Goal: Task Accomplishment & Management: Use online tool/utility

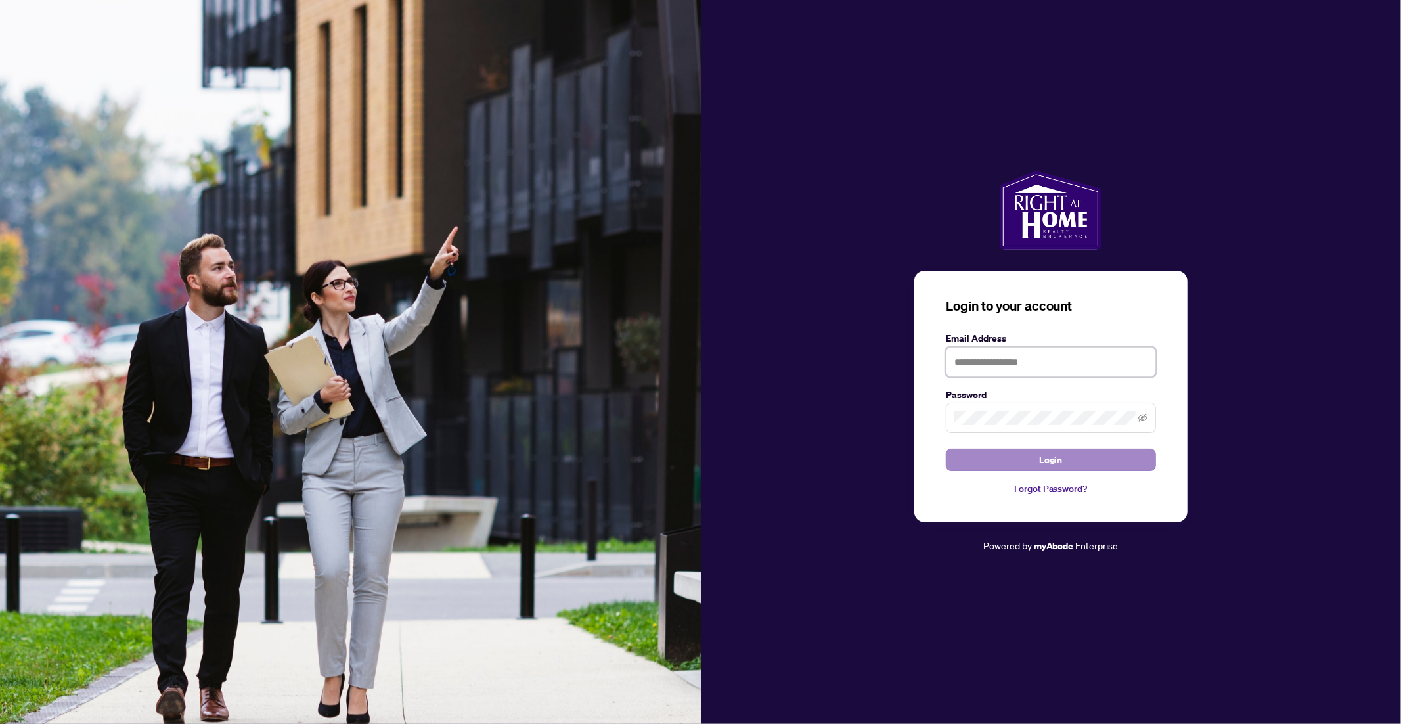
type input "**********"
click at [1047, 460] on span "Login" at bounding box center [1051, 459] width 24 height 21
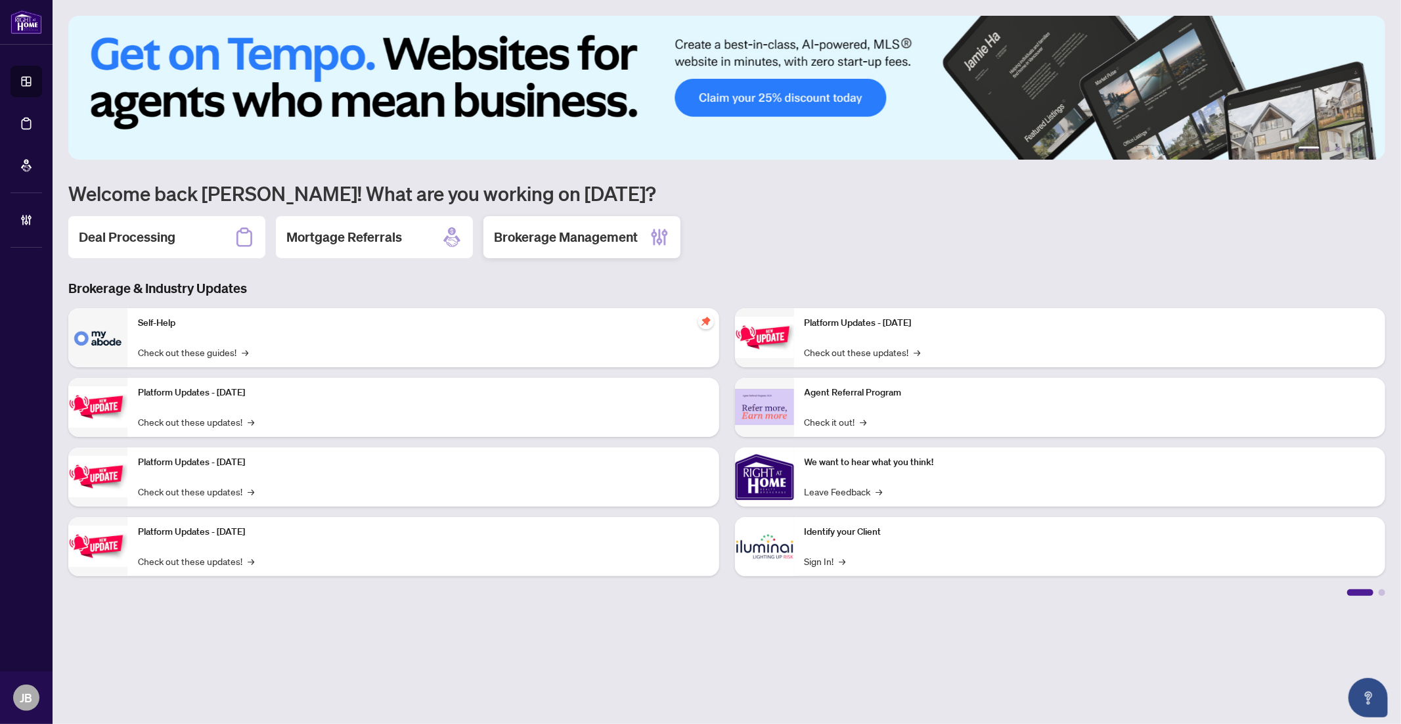
click at [591, 242] on h2 "Brokerage Management" at bounding box center [566, 237] width 144 height 18
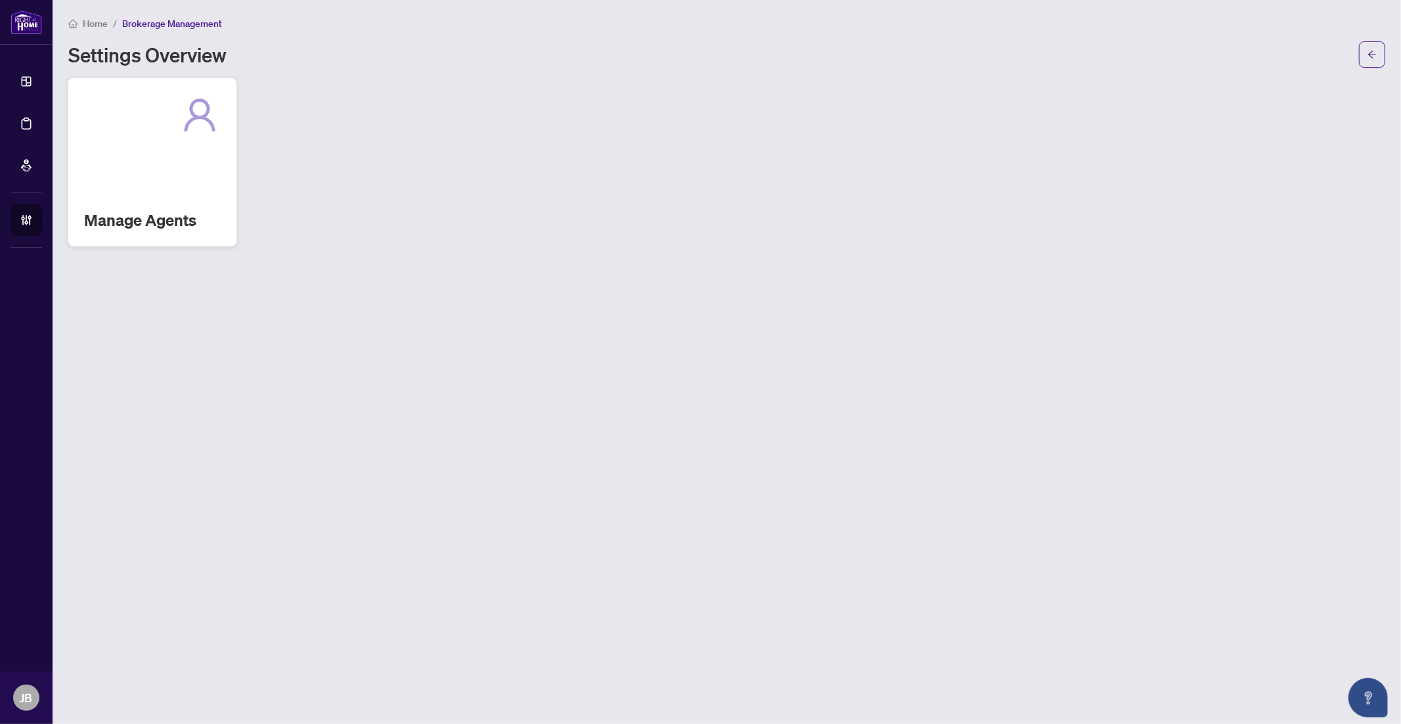
click at [192, 187] on div "Manage Agents" at bounding box center [152, 162] width 168 height 168
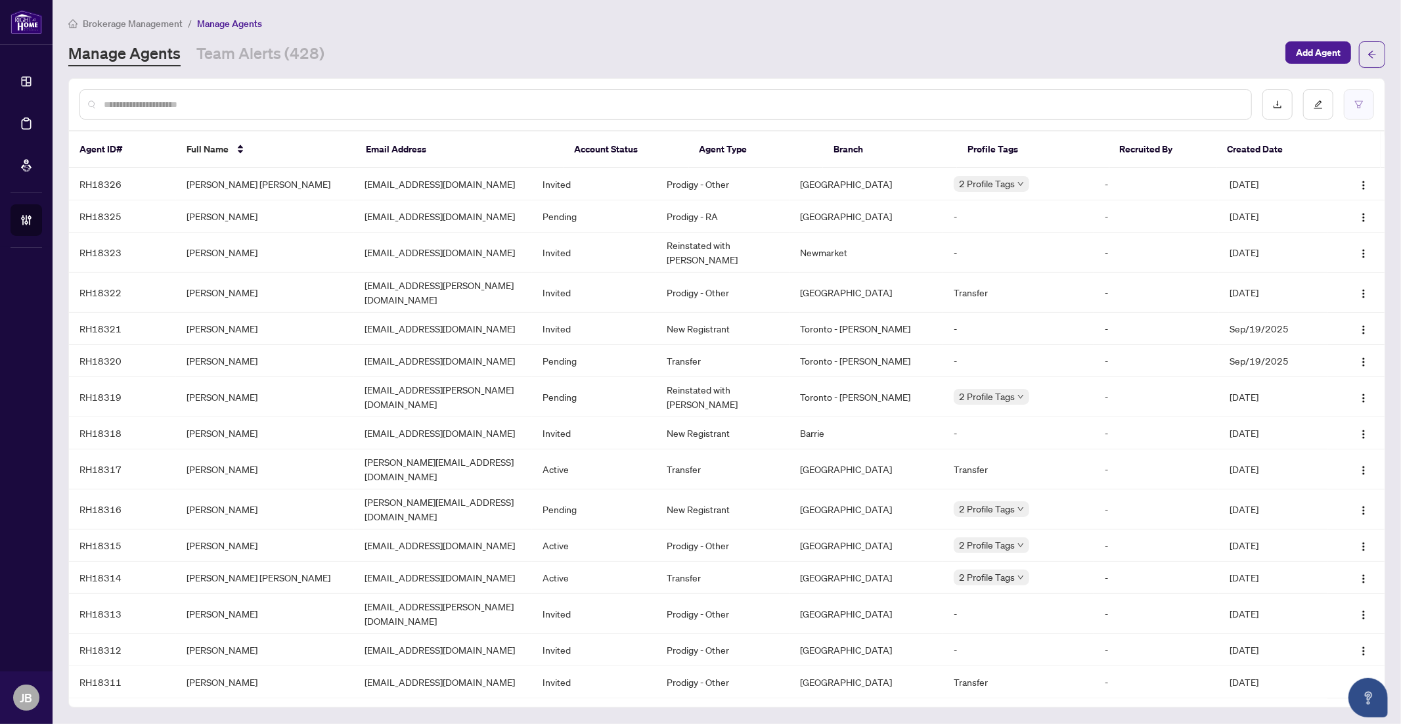
click at [1359, 105] on icon "filter" at bounding box center [1359, 104] width 9 height 9
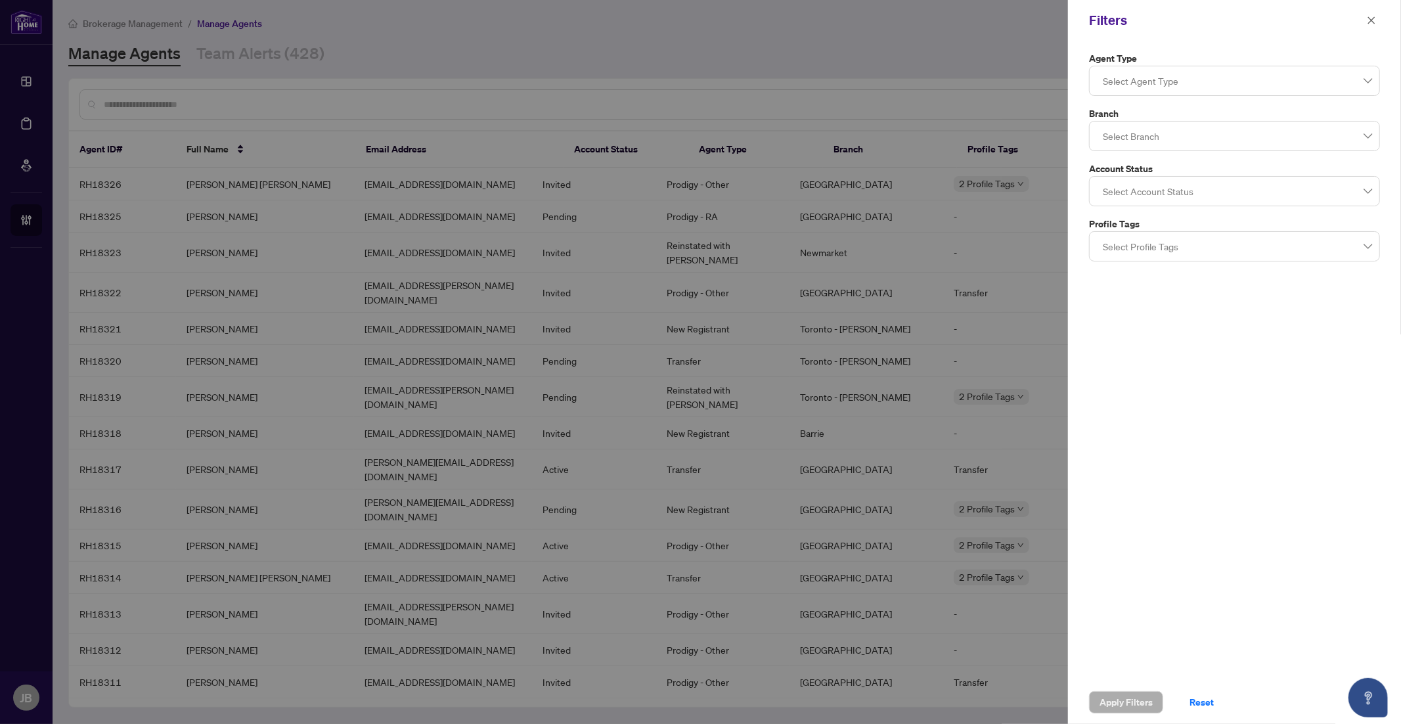
click at [1141, 142] on div at bounding box center [1235, 136] width 274 height 24
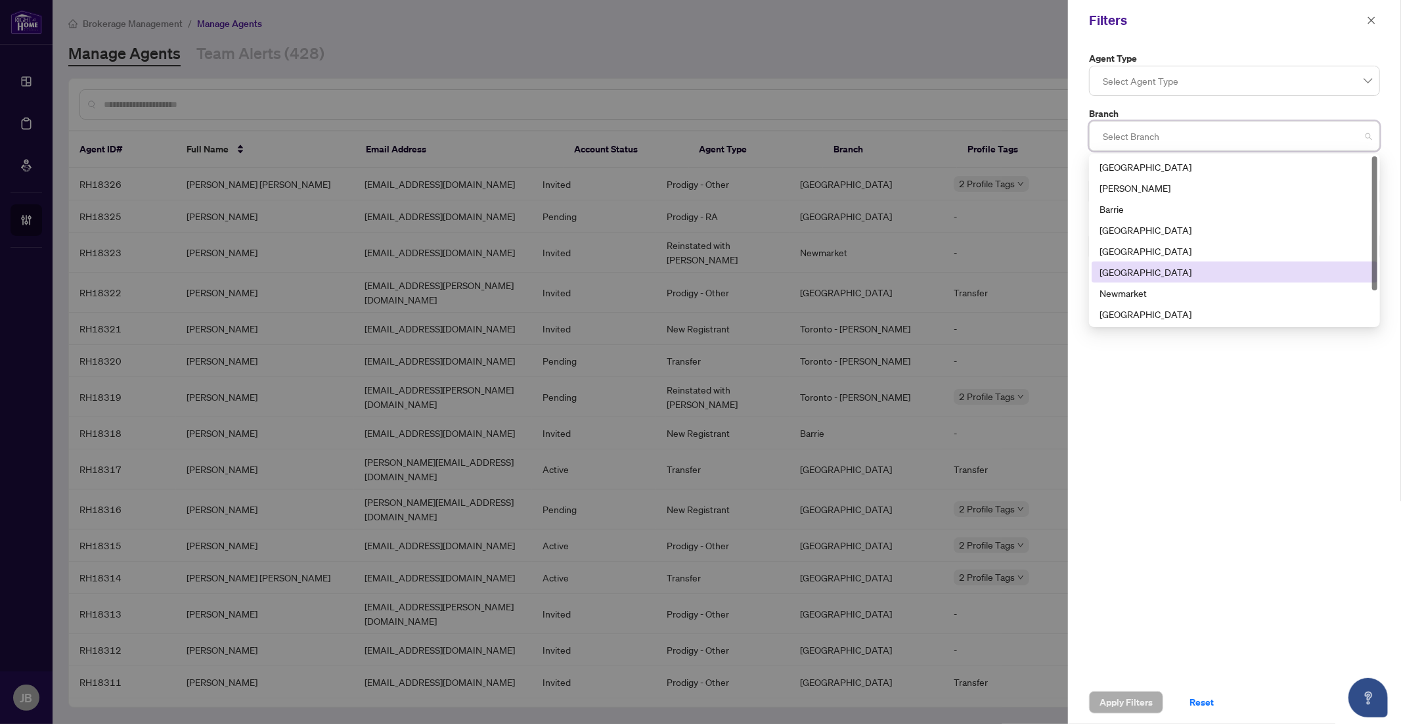
click at [1127, 269] on div "[GEOGRAPHIC_DATA]" at bounding box center [1235, 272] width 270 height 14
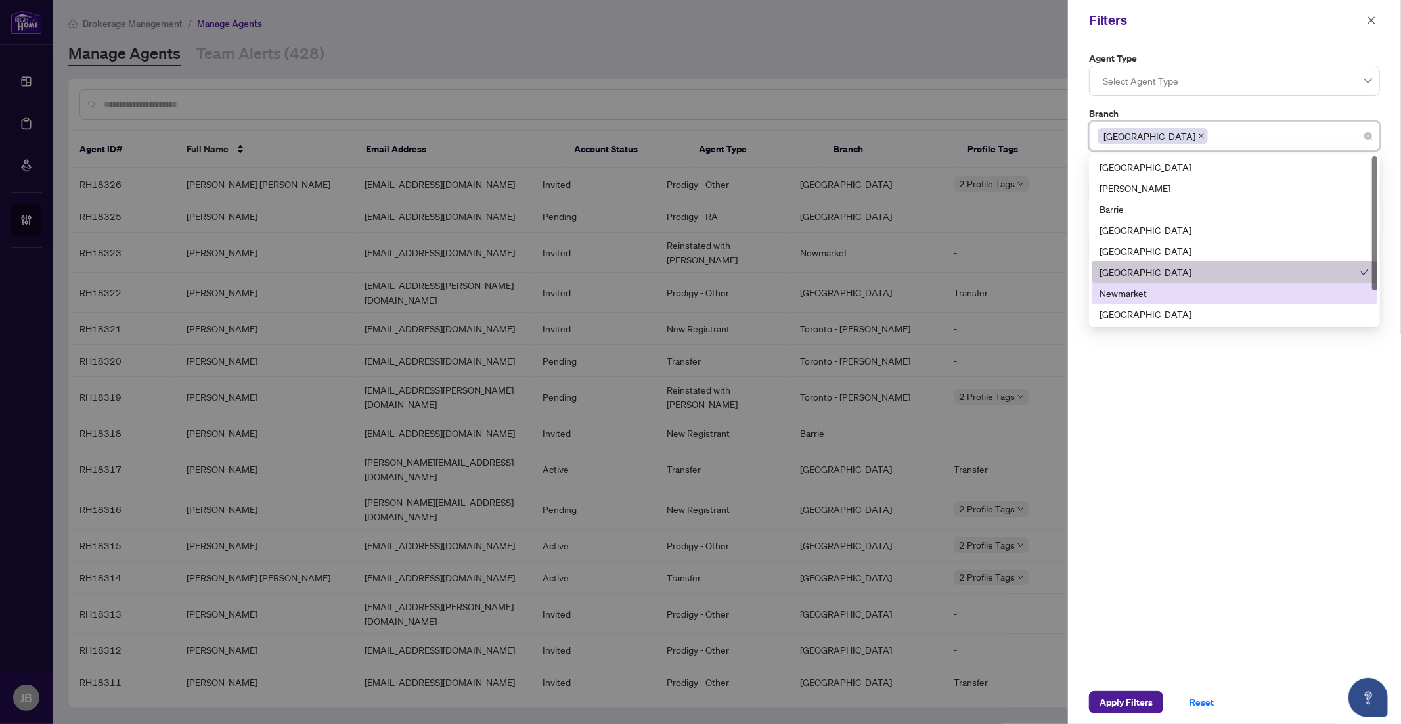
click at [1213, 416] on div "Agent Type Select Agent Type Branch [GEOGRAPHIC_DATA] 6 7 9 [GEOGRAPHIC_DATA] […" at bounding box center [1234, 361] width 333 height 640
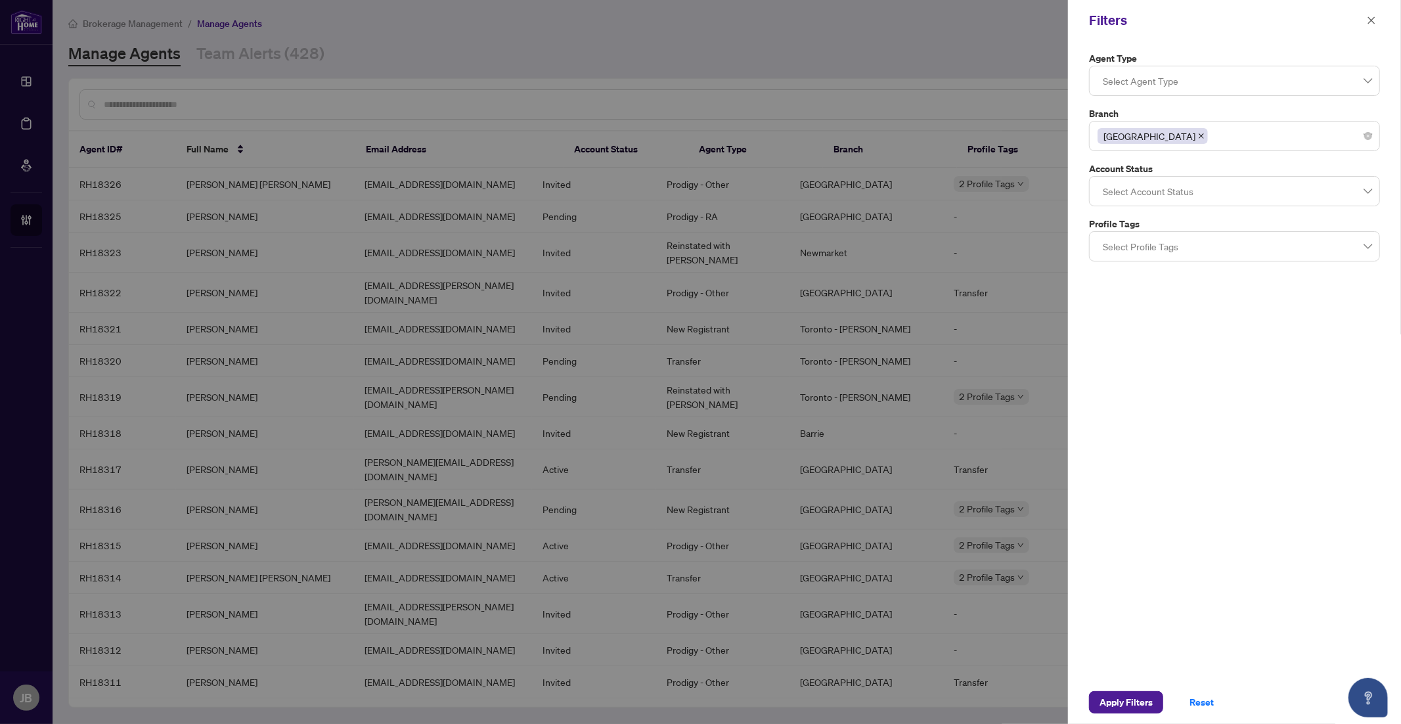
click at [1155, 193] on div at bounding box center [1235, 191] width 274 height 24
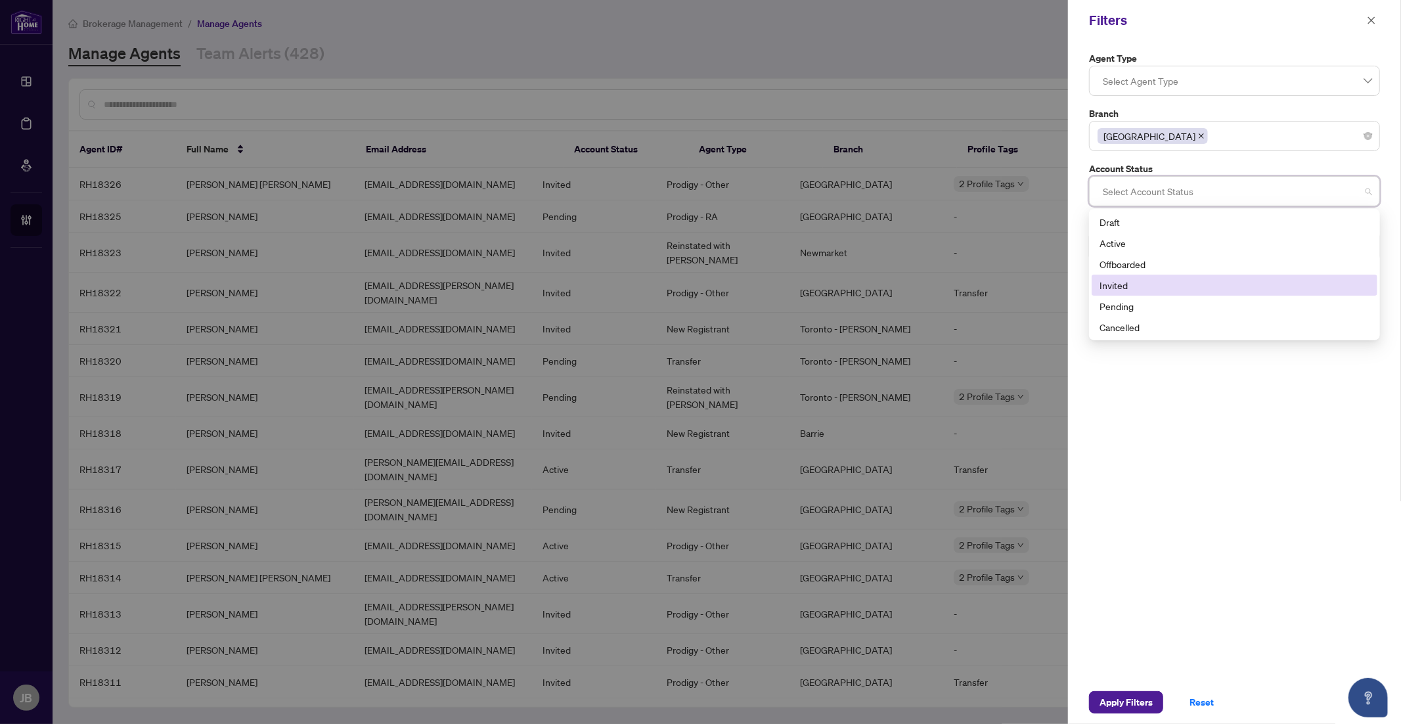
click at [1123, 286] on div "Invited" at bounding box center [1235, 285] width 270 height 14
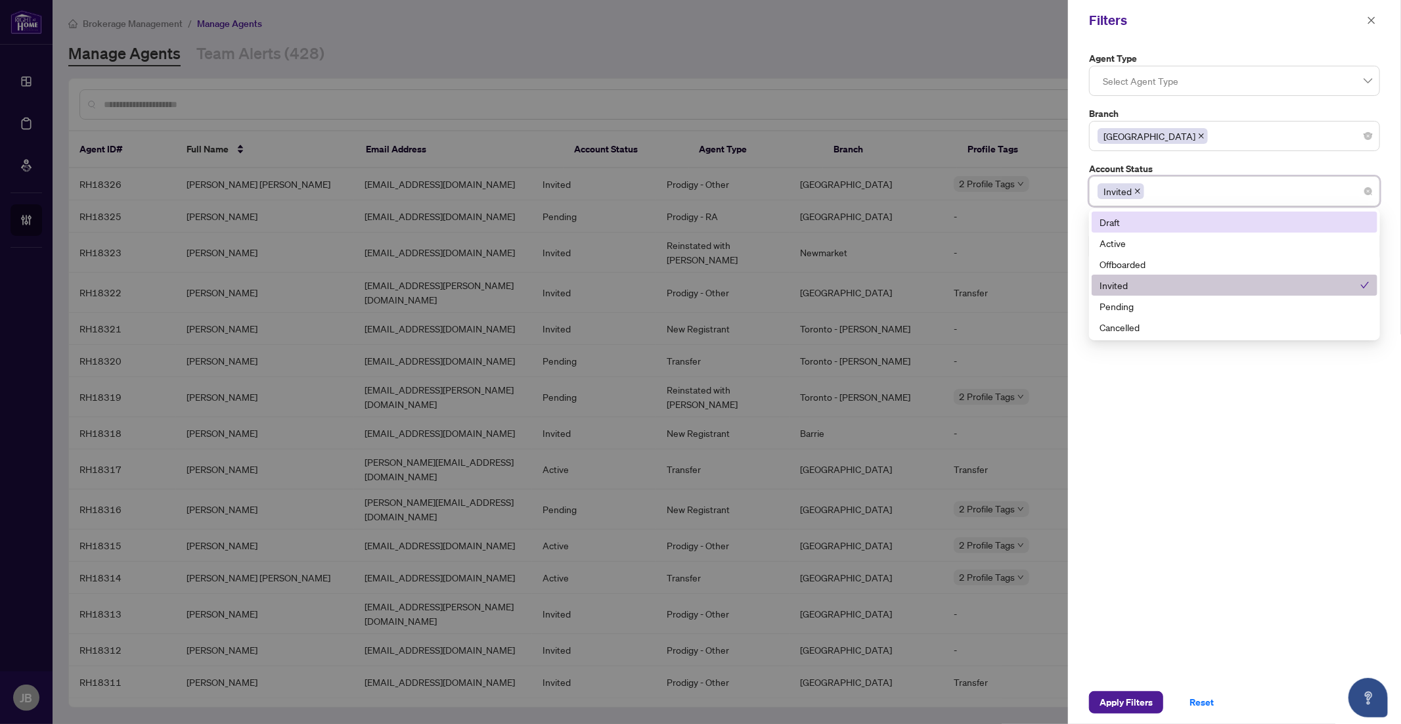
click at [1176, 193] on div "Invited" at bounding box center [1235, 191] width 274 height 24
click at [1171, 197] on div "Invited" at bounding box center [1235, 191] width 274 height 24
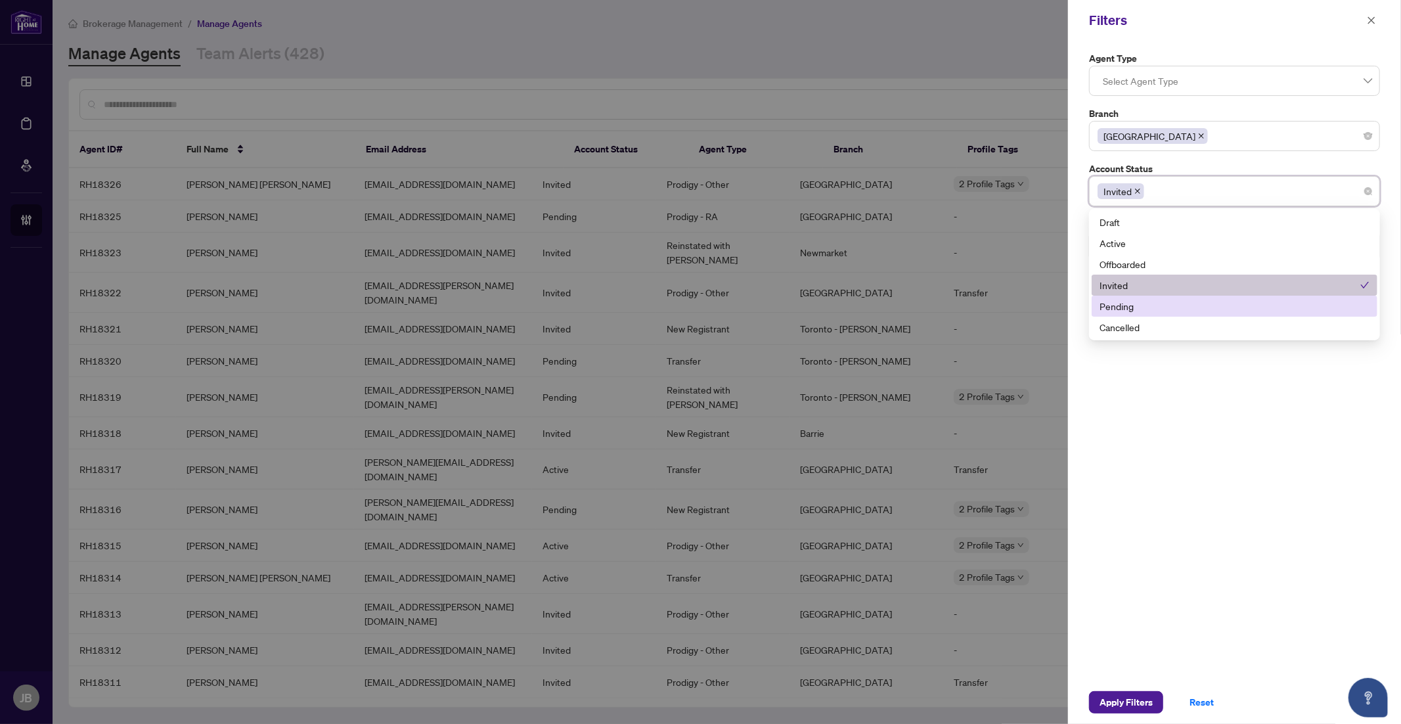
click at [1142, 309] on div "Pending" at bounding box center [1235, 306] width 270 height 14
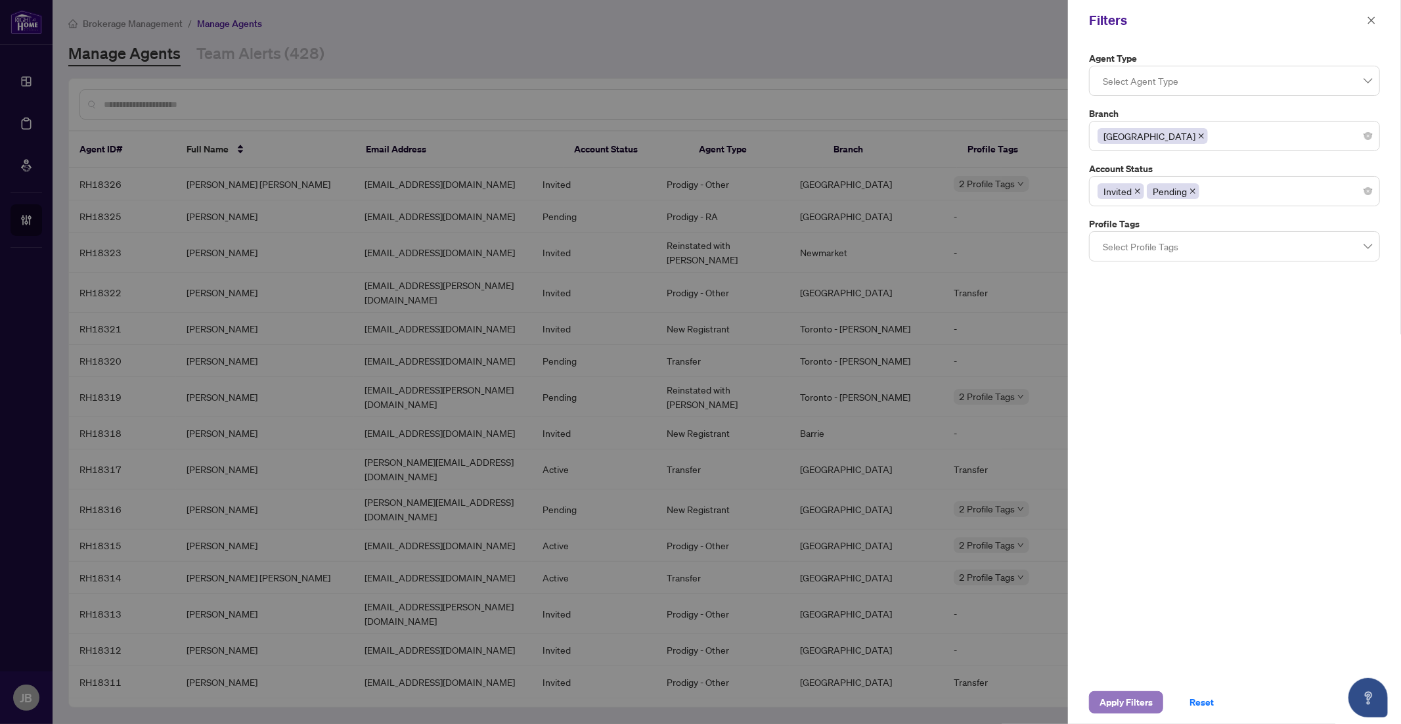
click at [1125, 707] on span "Apply Filters" at bounding box center [1126, 702] width 53 height 21
